Goal: Find specific page/section: Find specific page/section

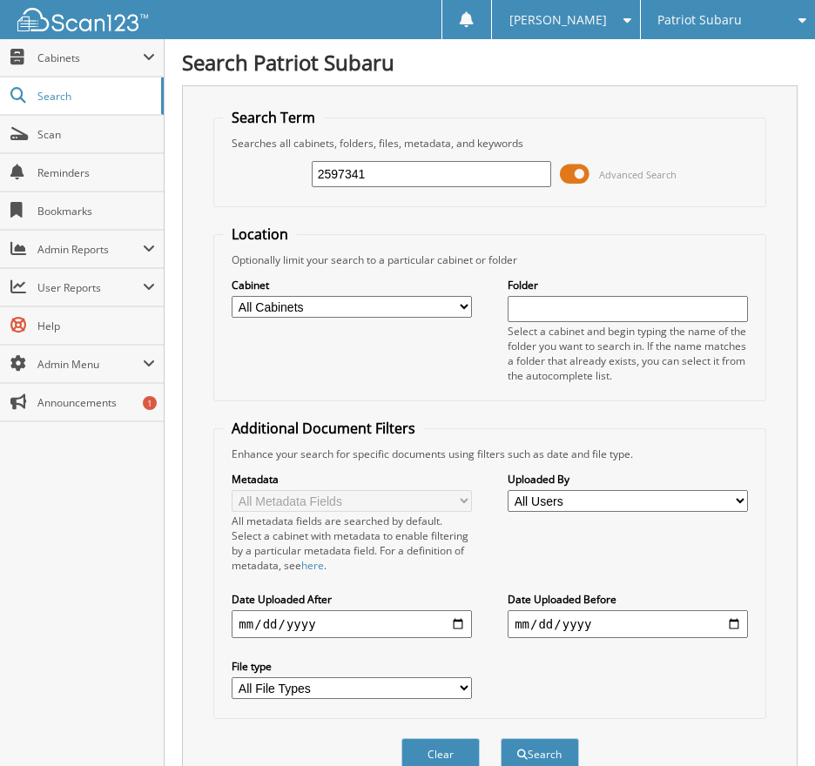
type input "2597341"
click at [578, 174] on span at bounding box center [575, 174] width 30 height 26
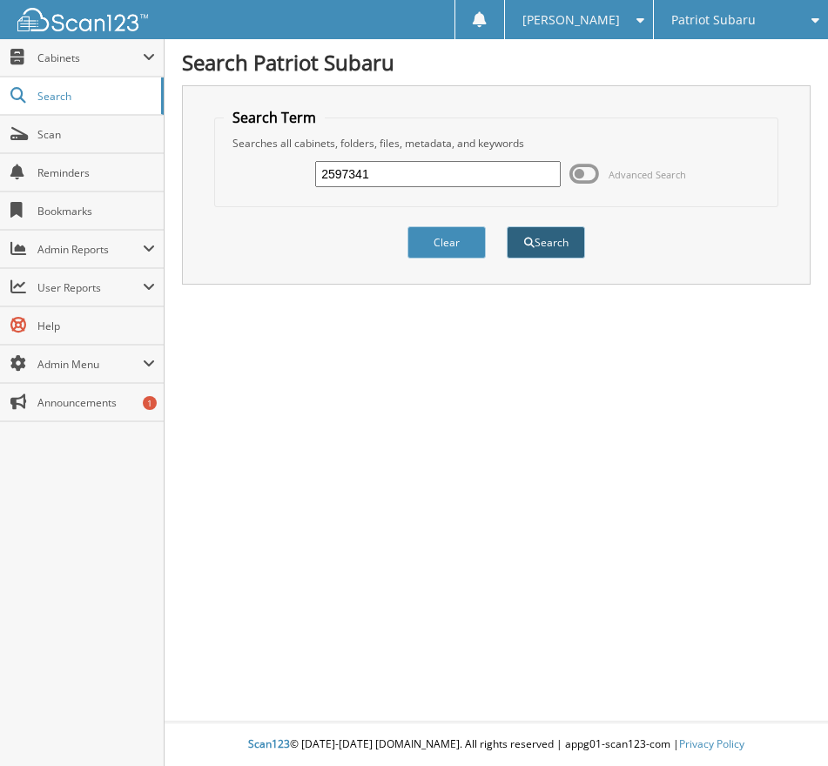
click at [533, 249] on button "Search" at bounding box center [546, 242] width 78 height 32
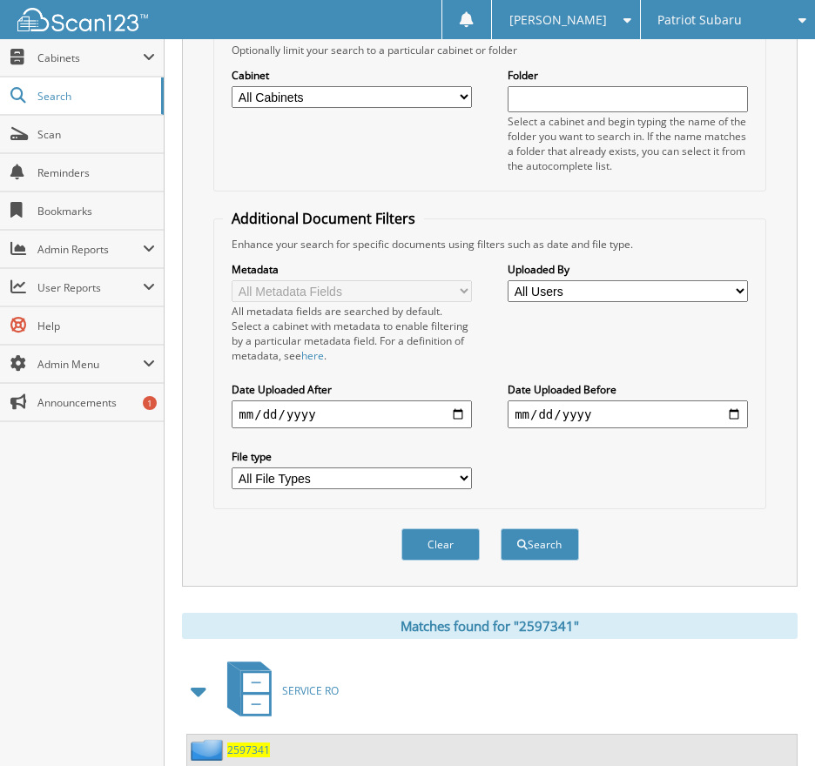
scroll to position [334, 0]
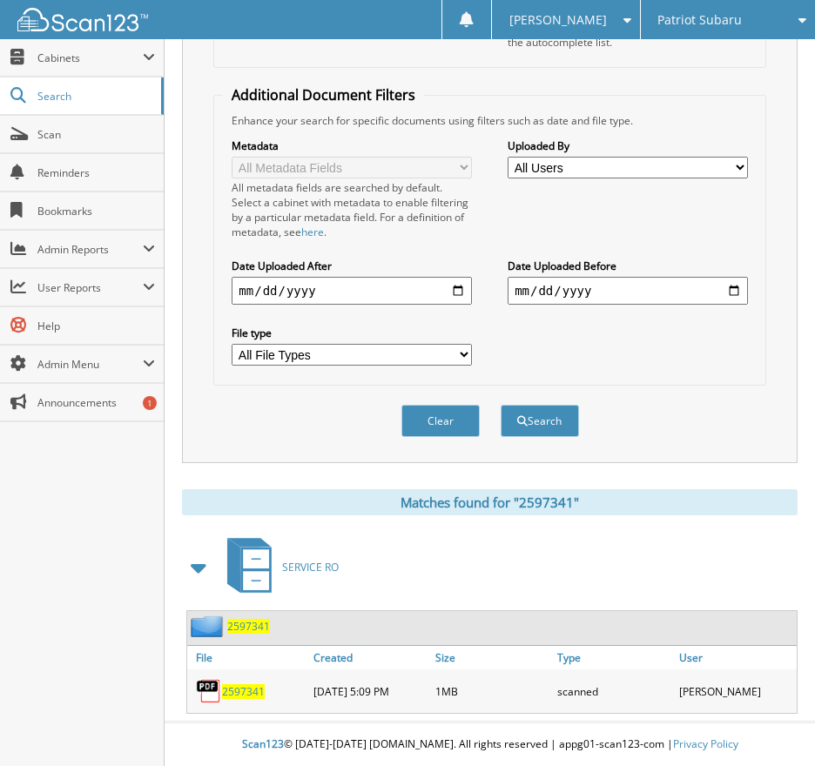
click at [244, 684] on span "2597341" at bounding box center [243, 691] width 43 height 15
